Goal: Information Seeking & Learning: Learn about a topic

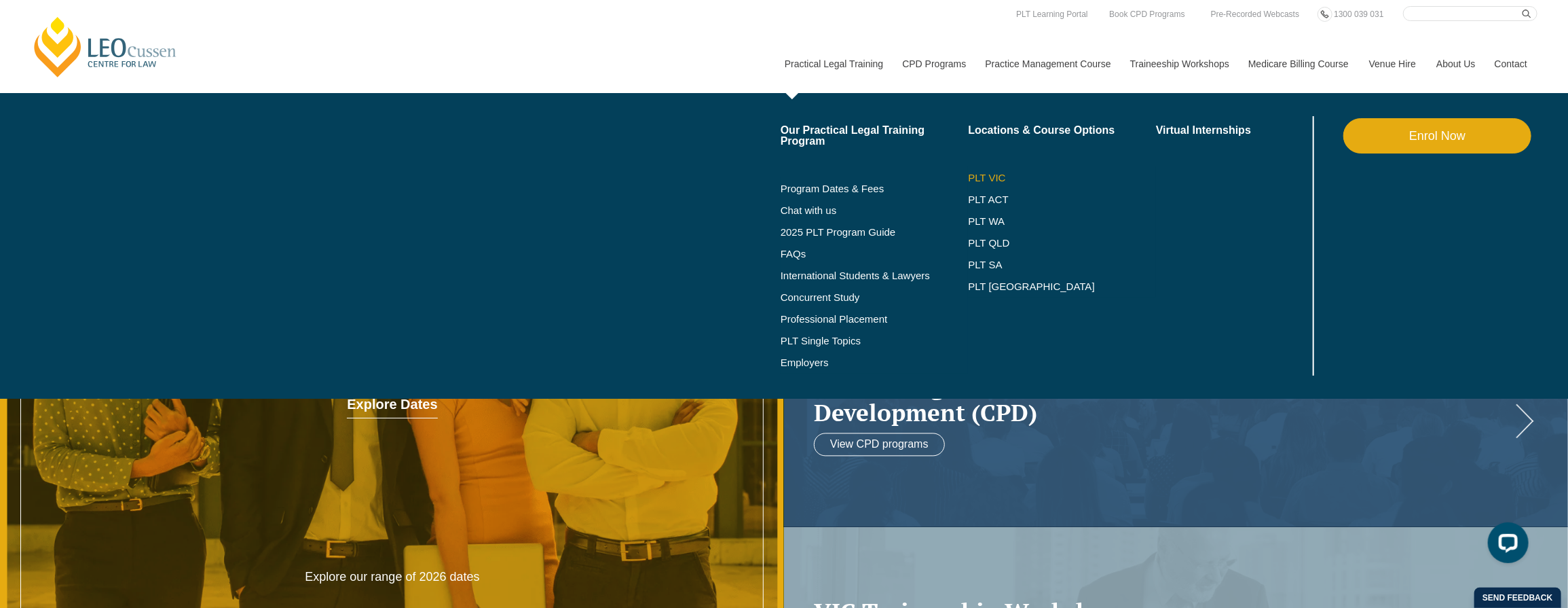
click at [983, 173] on link "PLT VIC" at bounding box center [1061, 178] width 188 height 11
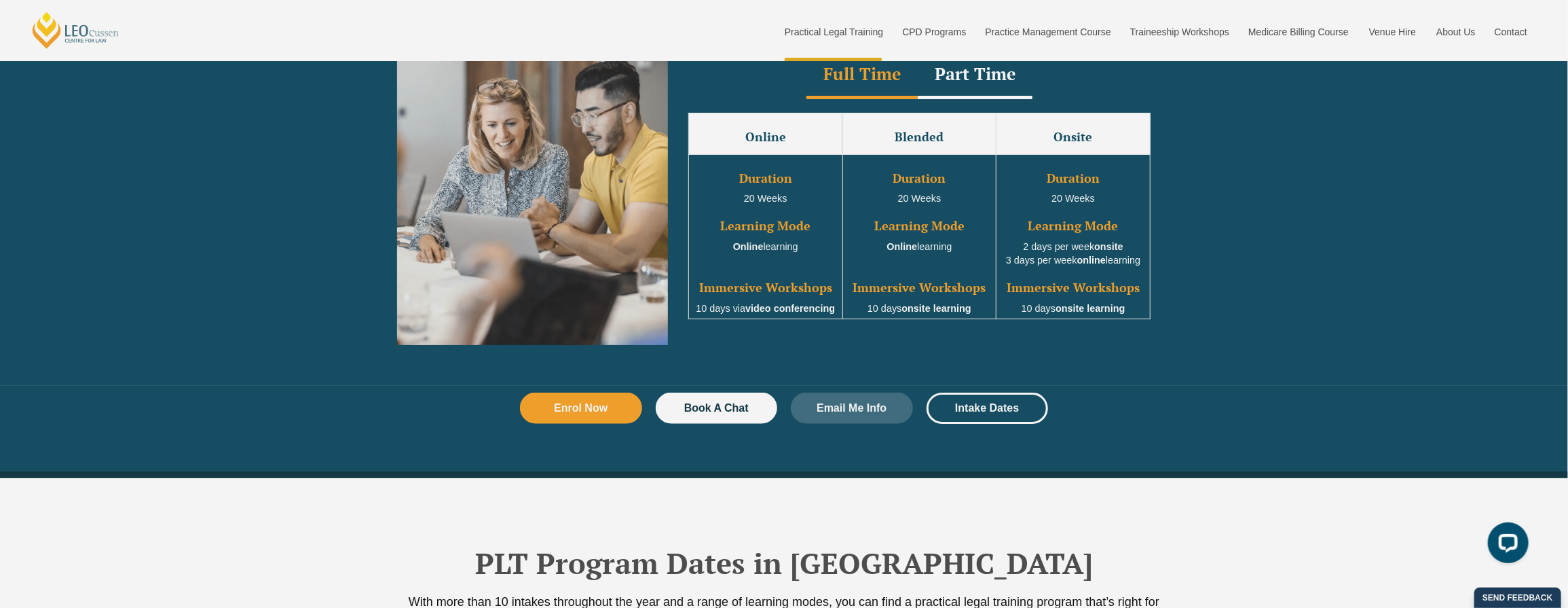
scroll to position [1270, 0]
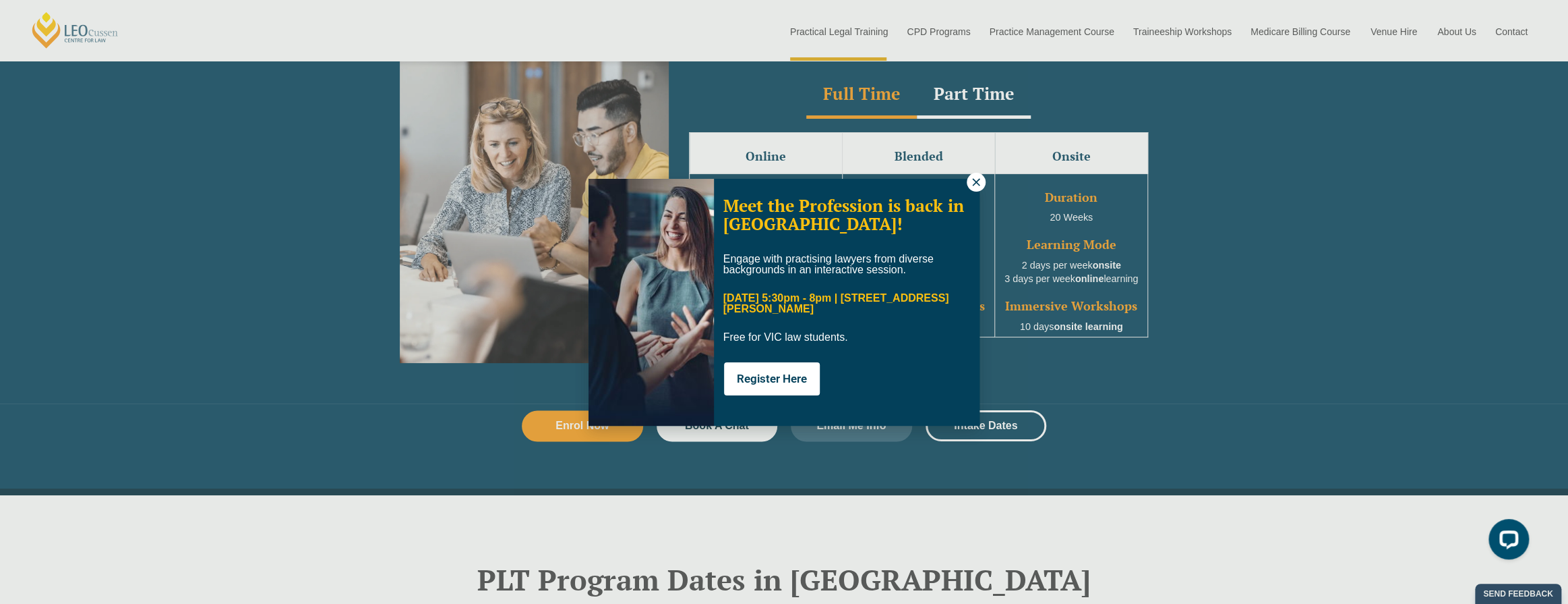
click at [975, 180] on icon at bounding box center [976, 181] width 7 height 7
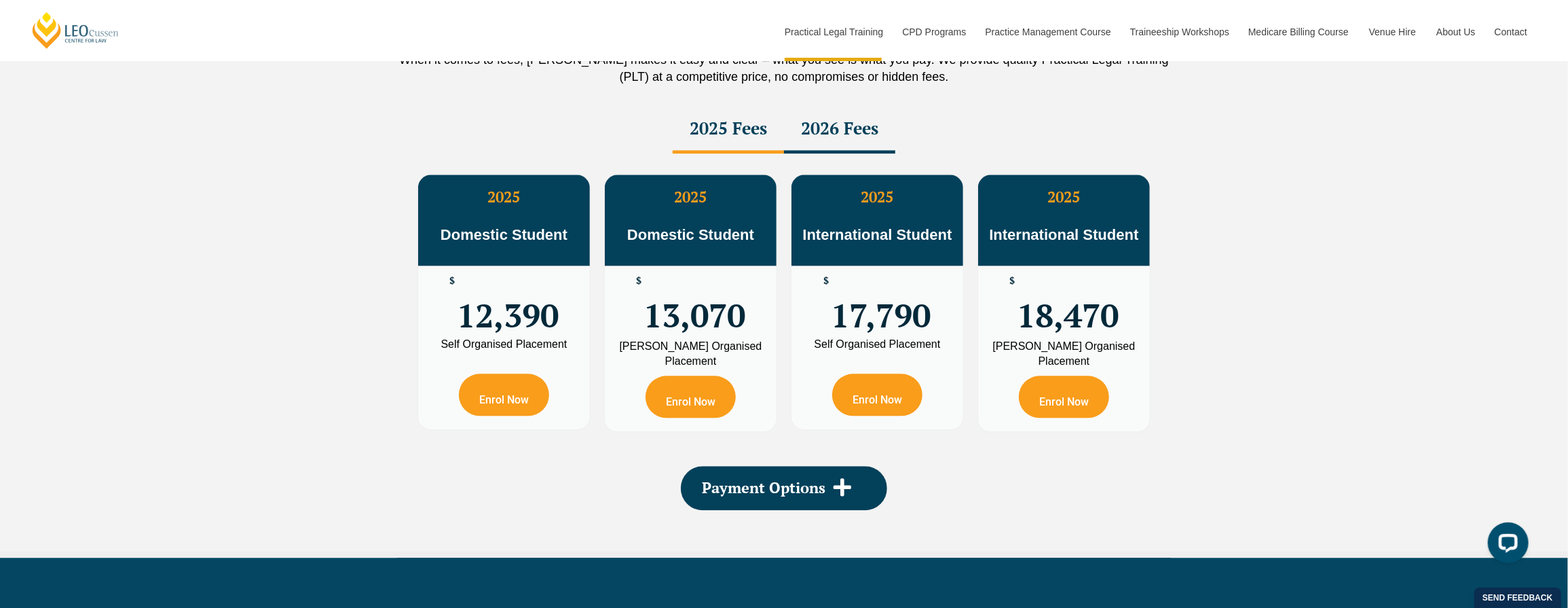
scroll to position [2424, 0]
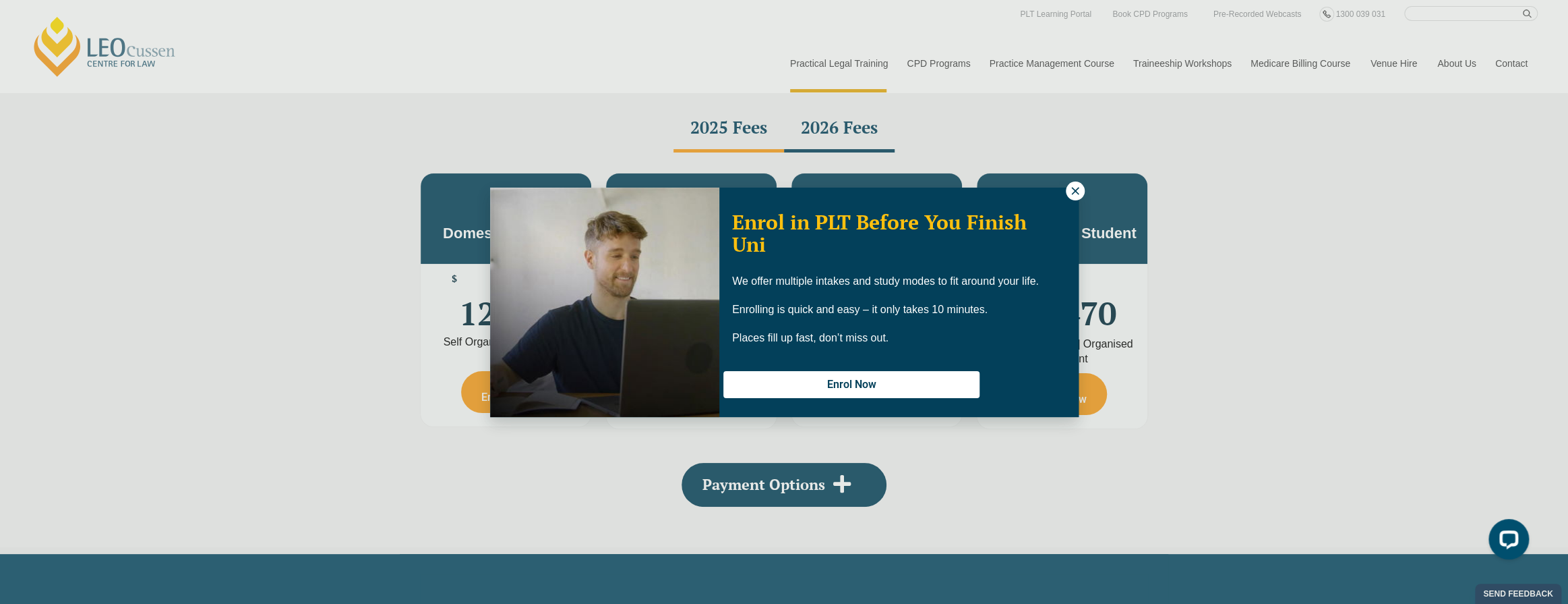
click at [1072, 189] on icon at bounding box center [1075, 191] width 12 height 12
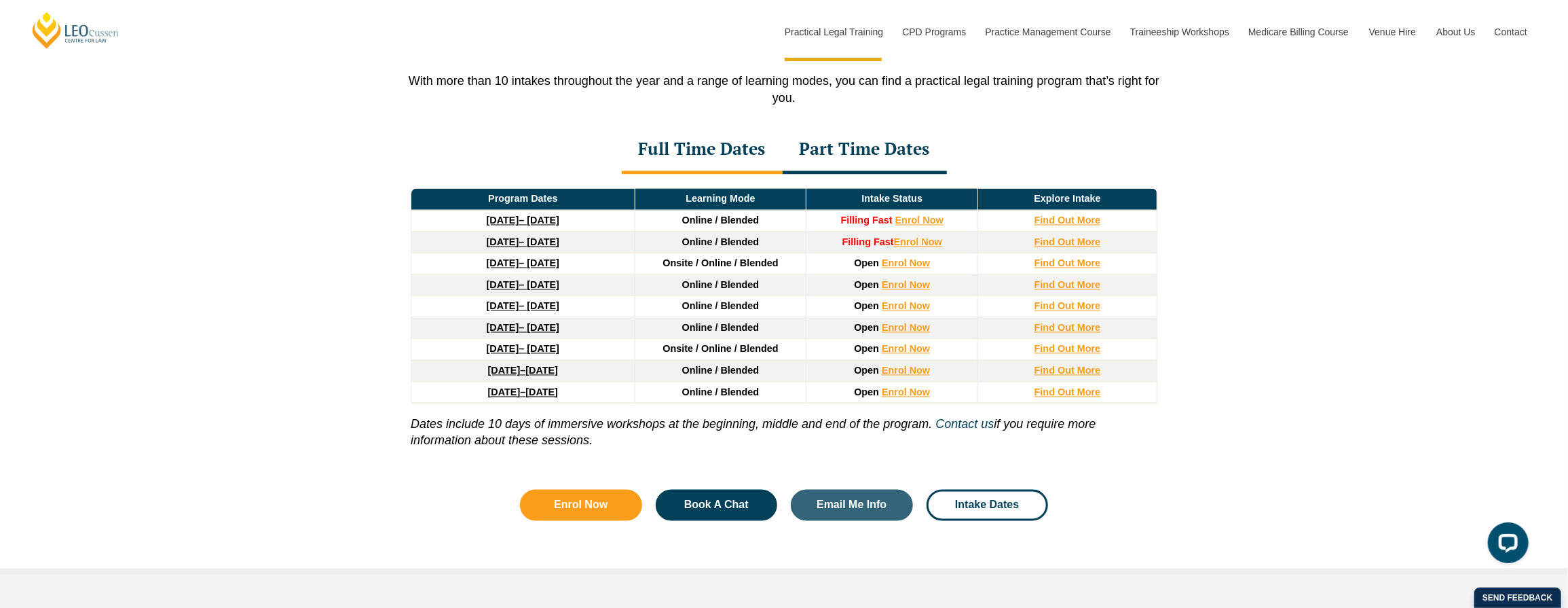
scroll to position [1812, 0]
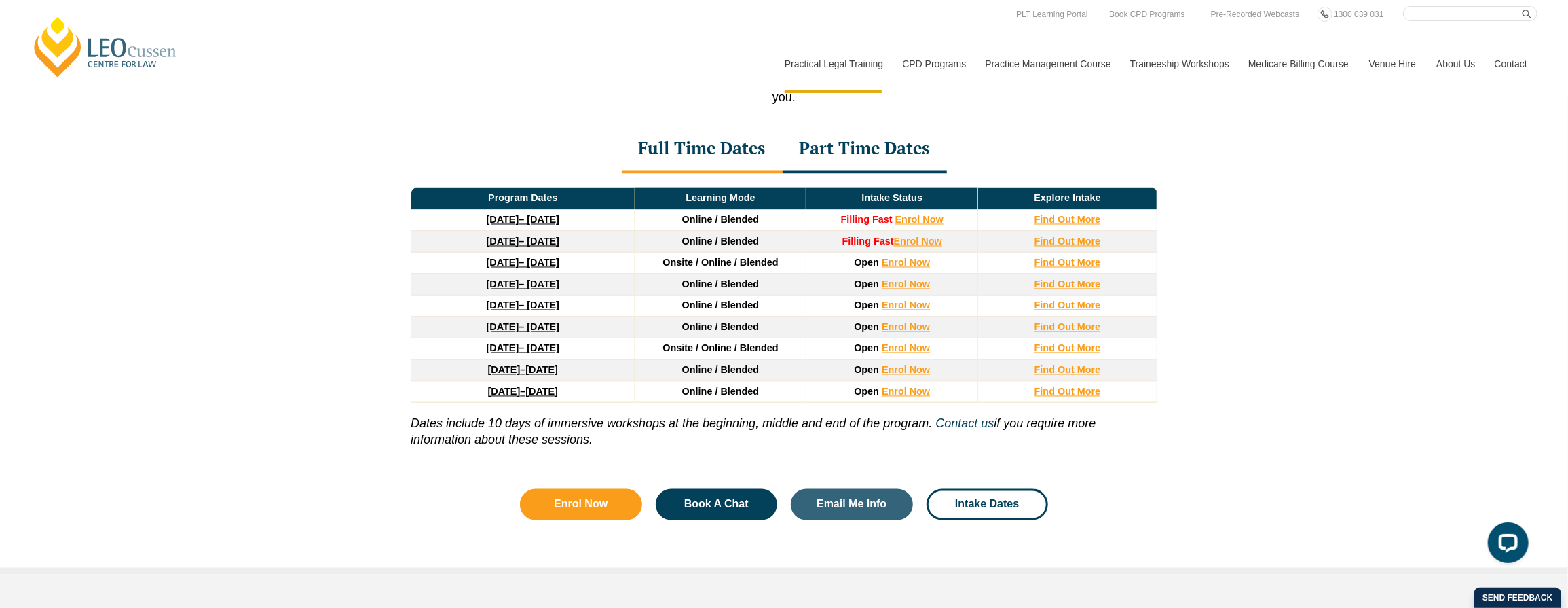
drag, startPoint x: 301, startPoint y: 146, endPoint x: 301, endPoint y: 113, distance: 33.0
click at [302, 146] on div "PLT Program Dates in [GEOGRAPHIC_DATA] With more than 10 intakes throughout the…" at bounding box center [784, 265] width 1568 height 618
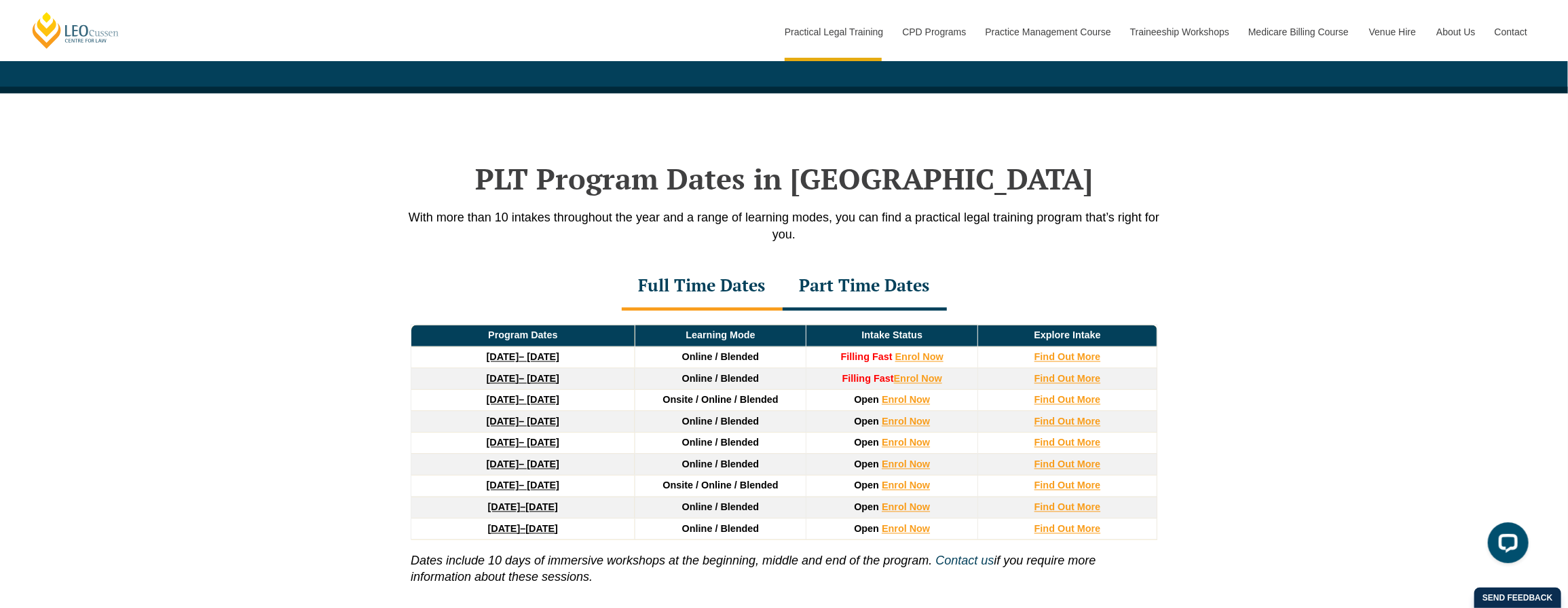
scroll to position [1677, 0]
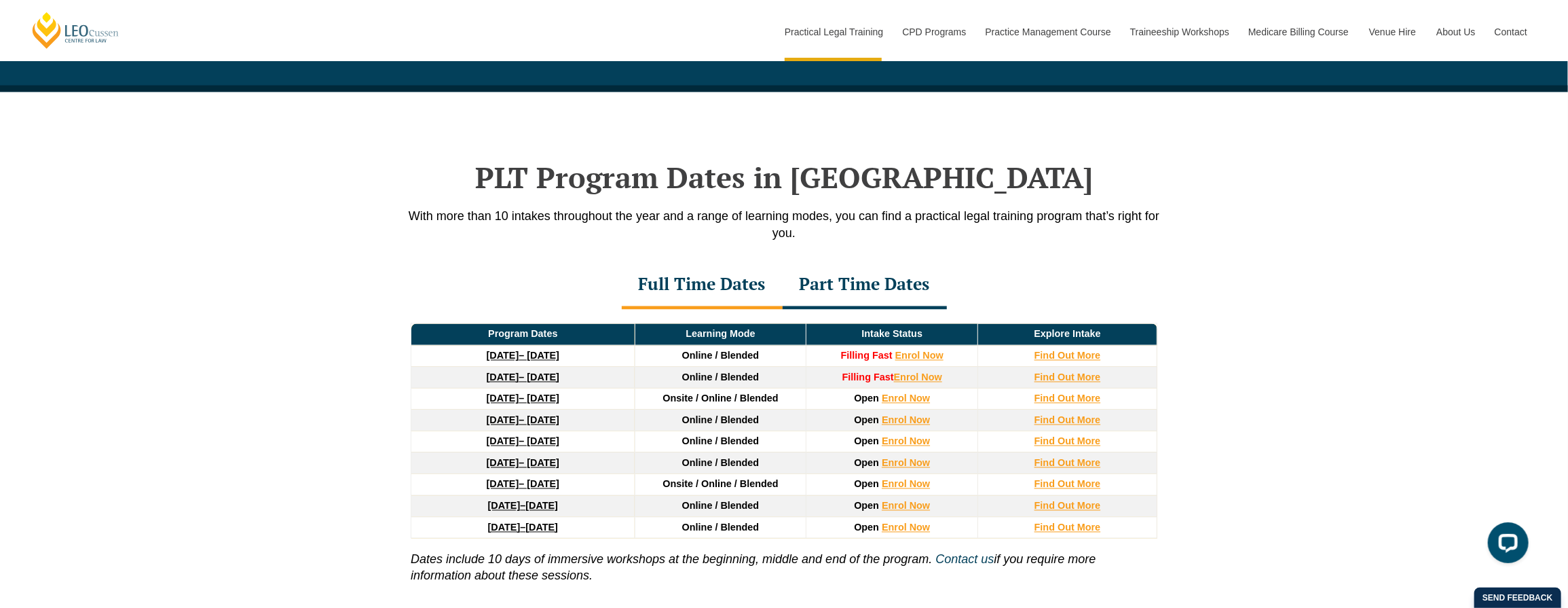
click at [871, 288] on div "Part Time Dates" at bounding box center [864, 285] width 164 height 47
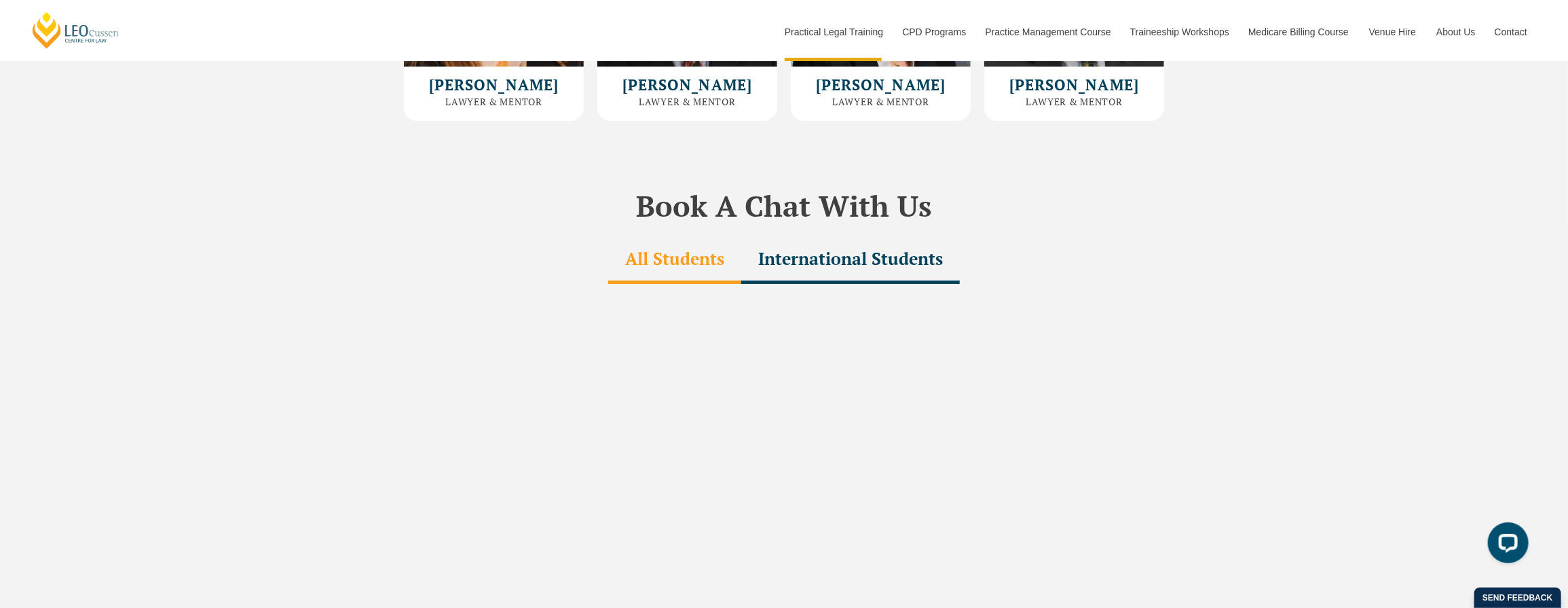
scroll to position [3918, 0]
click at [869, 235] on div "International Students" at bounding box center [850, 259] width 219 height 47
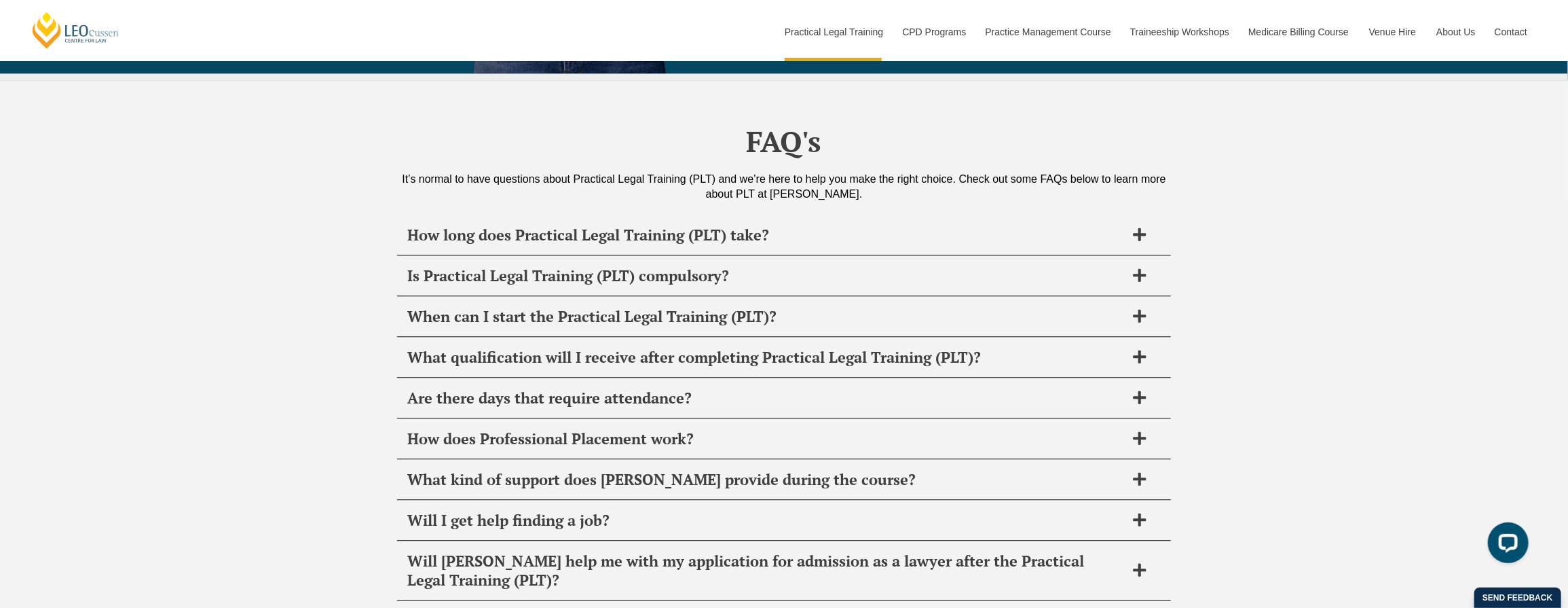
scroll to position [6357, 0]
